Goal: Transaction & Acquisition: Purchase product/service

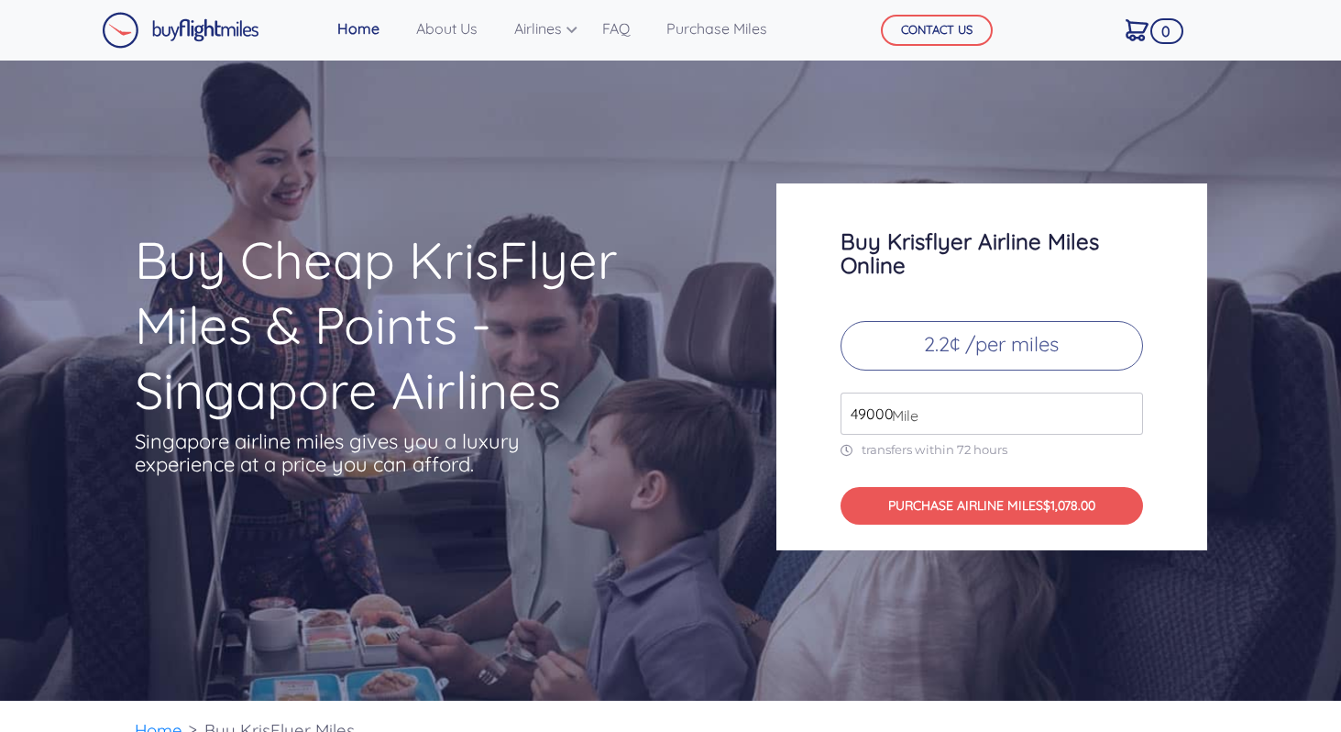
click at [963, 424] on input "49000" at bounding box center [992, 413] width 303 height 42
type input "4"
type input "100000"
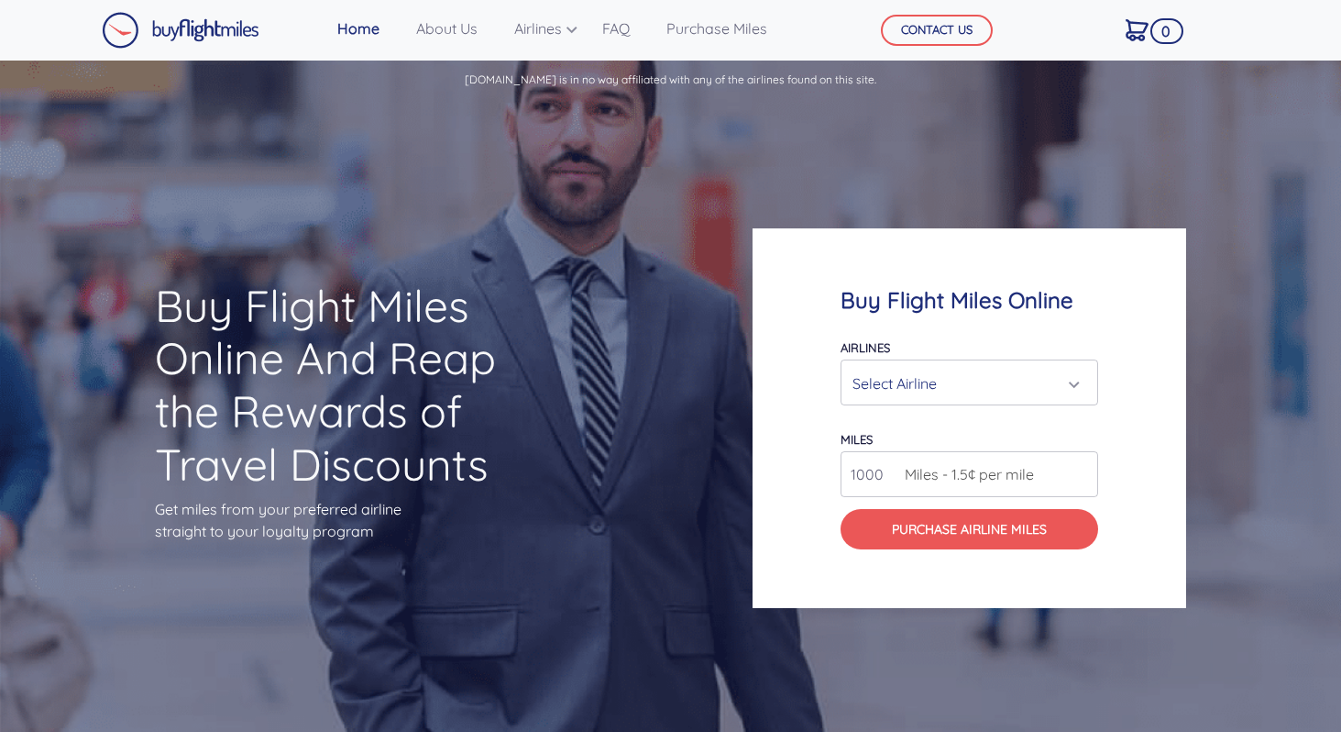
click at [956, 382] on div "Select Airline" at bounding box center [964, 383] width 223 height 35
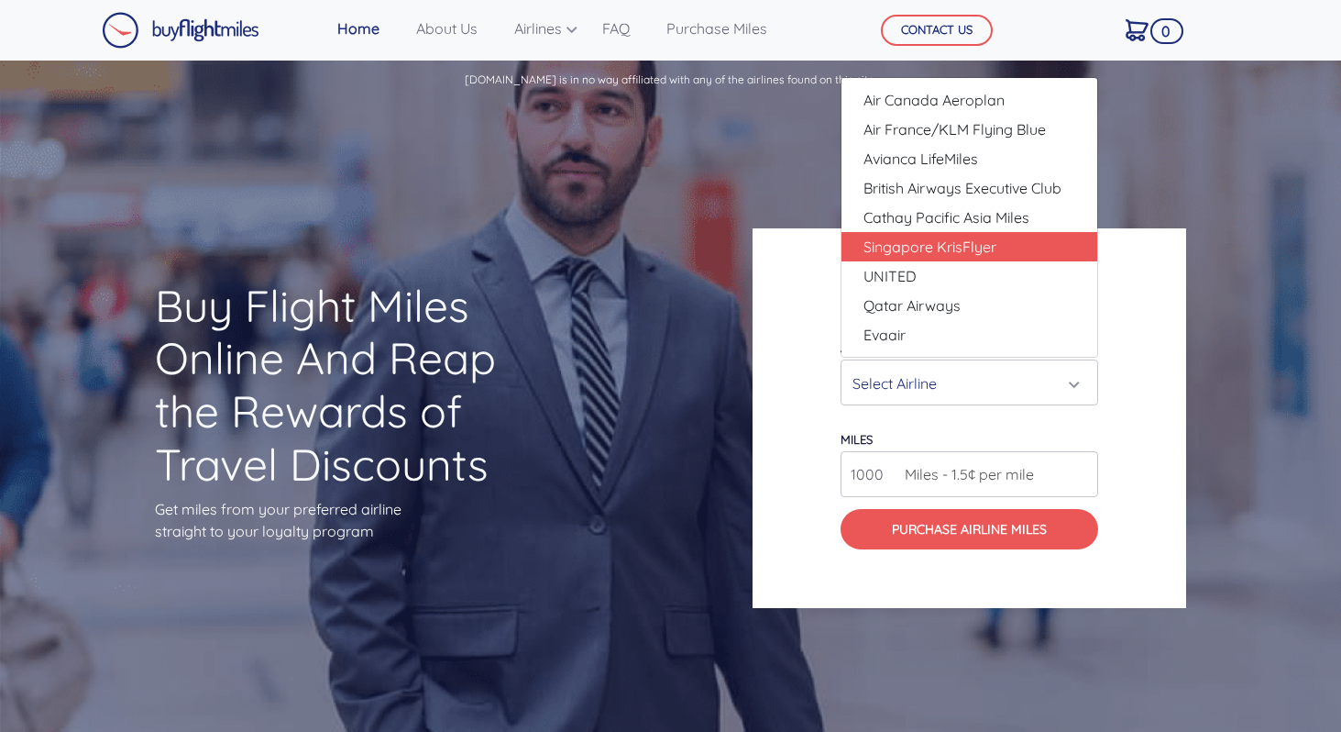
click at [930, 254] on span "Singapore KrisFlyer" at bounding box center [930, 247] width 133 height 22
select select "Singapore KrisFlyer"
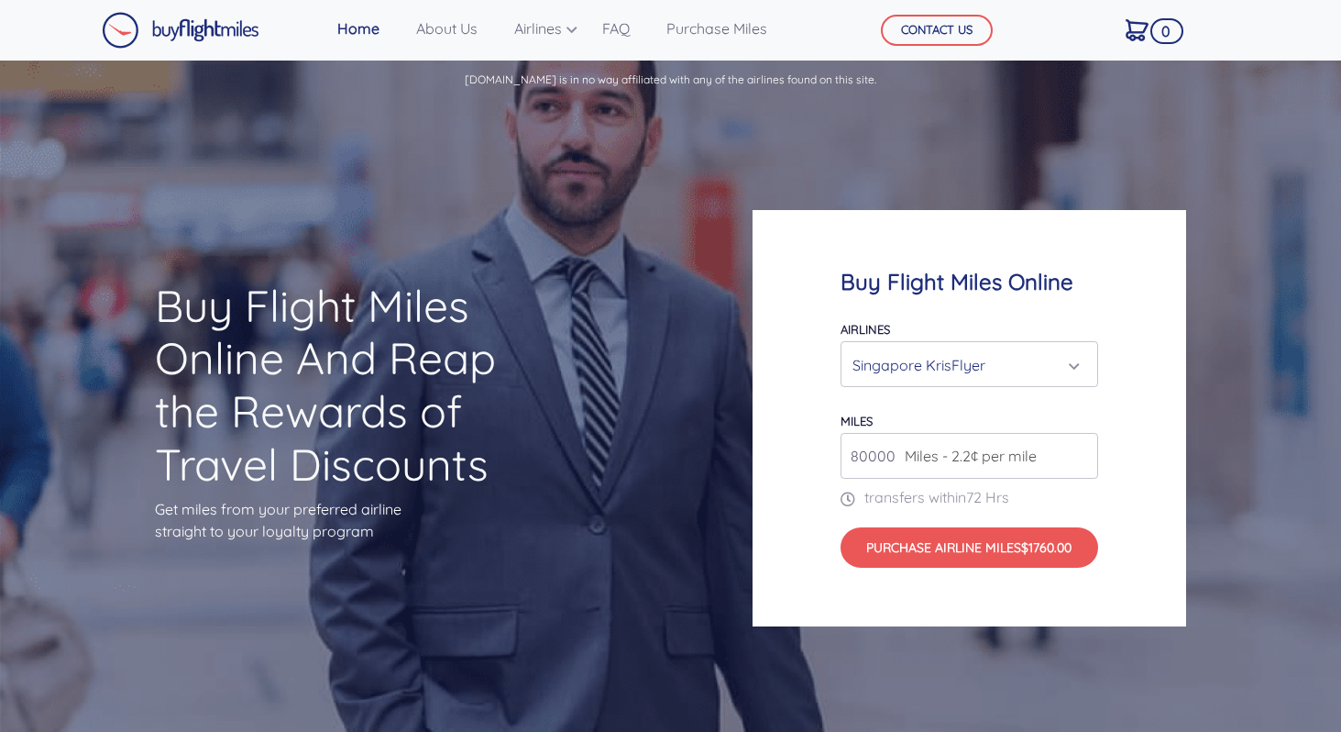
click at [1007, 469] on input "80000" at bounding box center [970, 456] width 258 height 46
type input "81000"
click at [1080, 455] on input "81000" at bounding box center [970, 456] width 258 height 46
drag, startPoint x: 898, startPoint y: 456, endPoint x: 815, endPoint y: 448, distance: 82.9
click at [815, 449] on div "Buy Flight Miles Online Airlines Air Canada Aeroplan Air France/KLM Flying Blue…" at bounding box center [970, 418] width 434 height 416
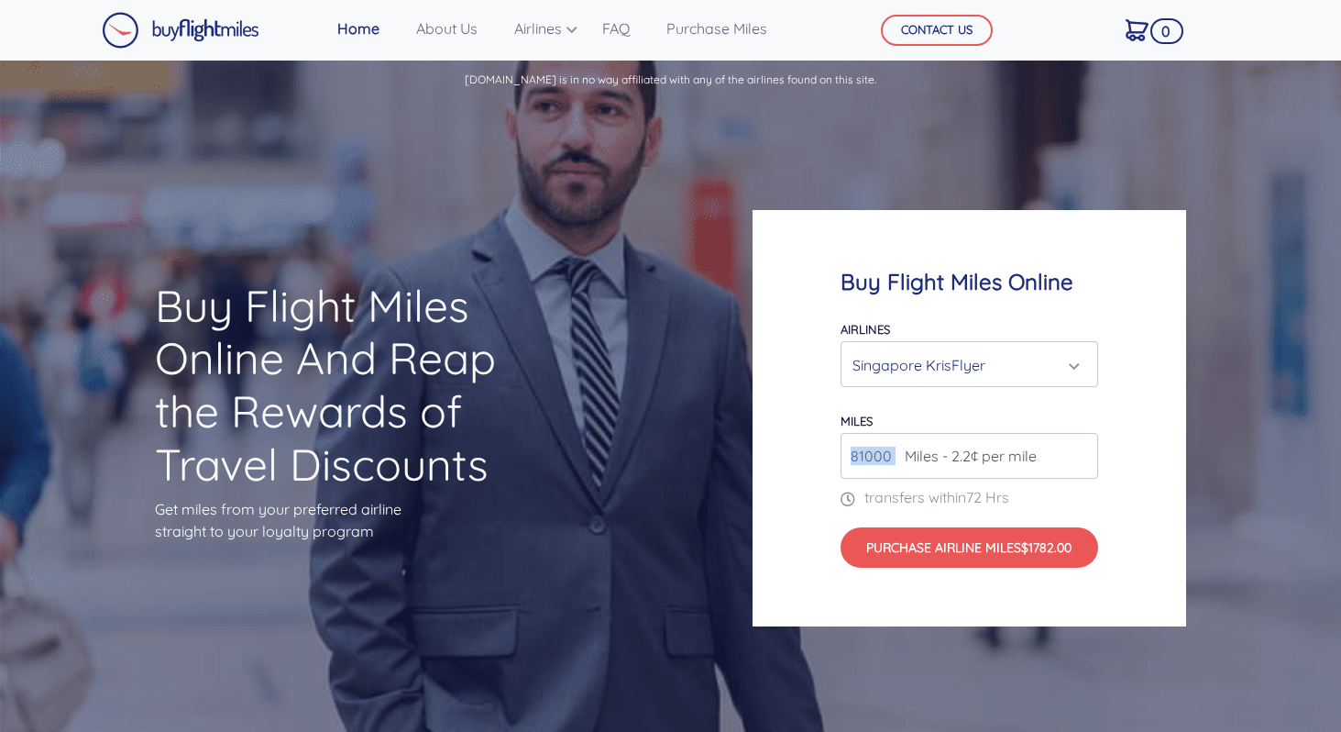
click at [894, 455] on input "81000" at bounding box center [970, 456] width 258 height 46
type input "200000"
